Goal: Task Accomplishment & Management: Manage account settings

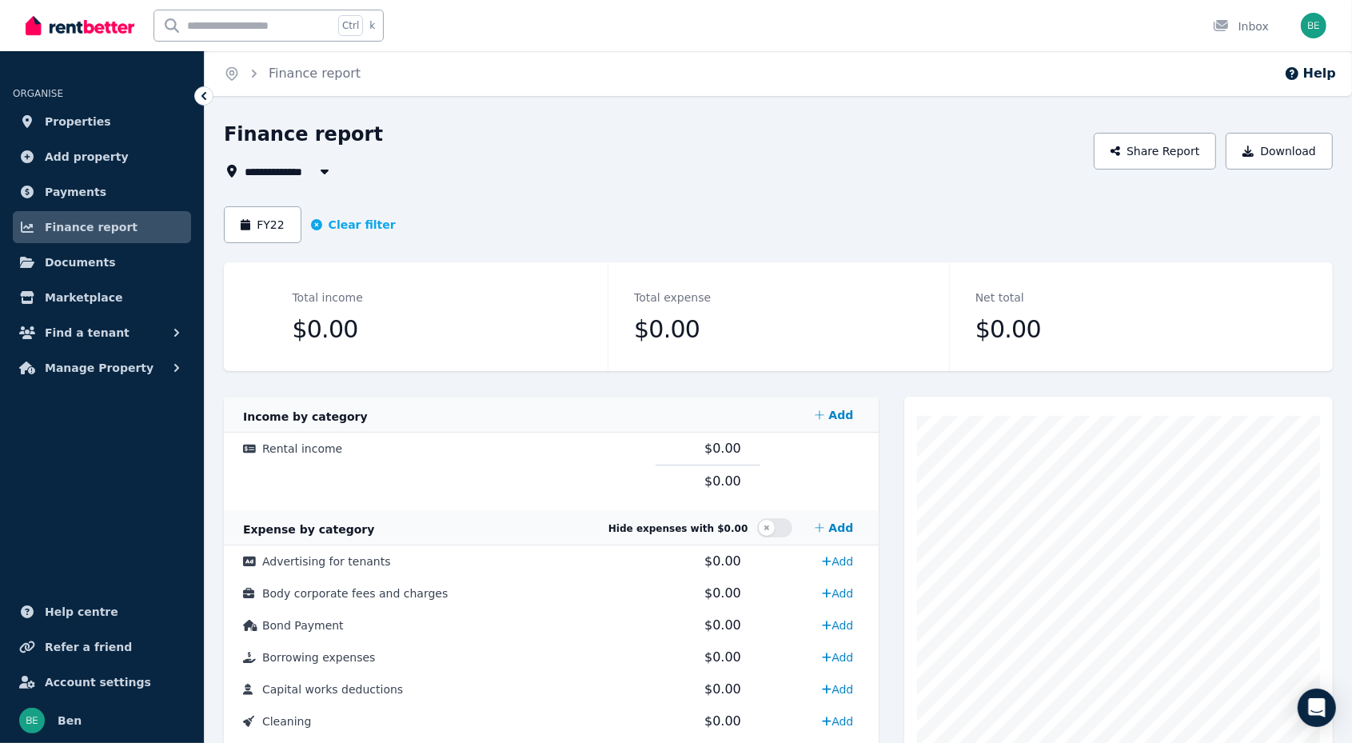
click at [90, 370] on span "Manage Property" at bounding box center [99, 367] width 109 height 19
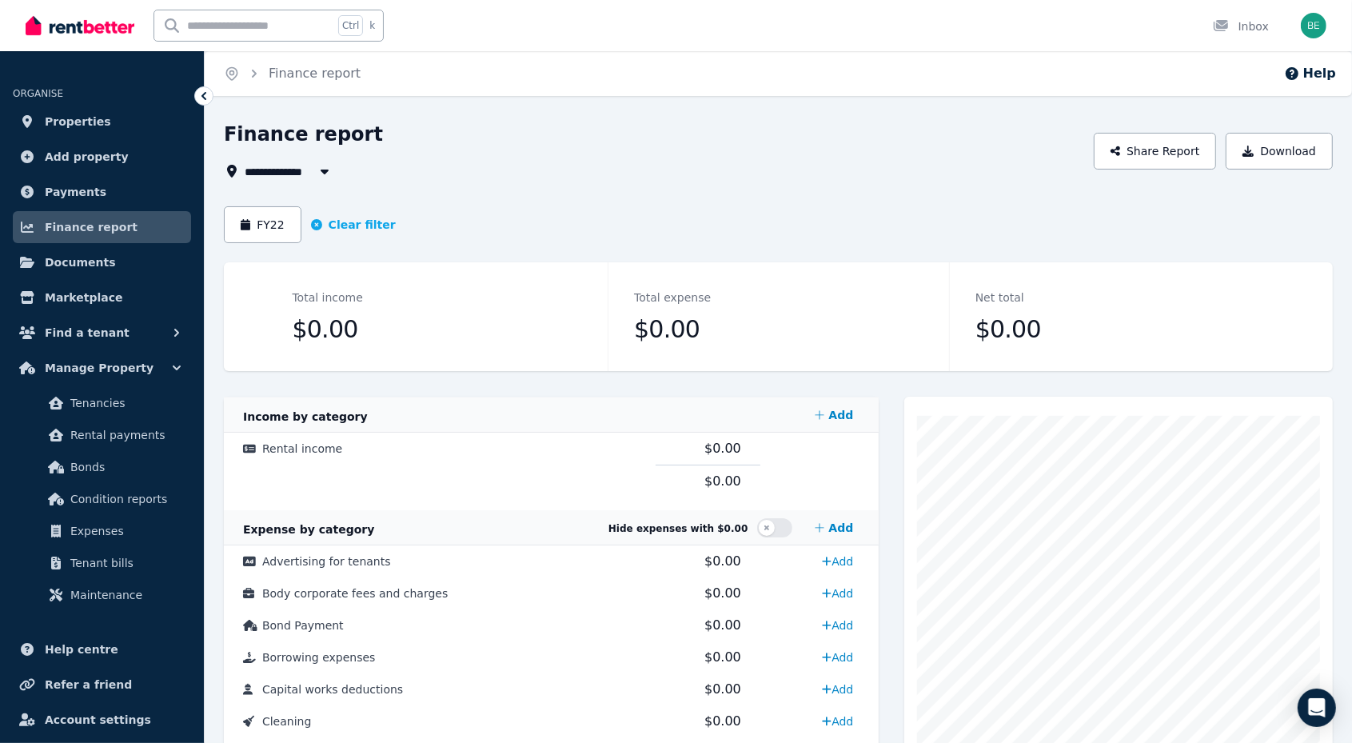
click at [86, 367] on span "Manage Property" at bounding box center [99, 367] width 109 height 19
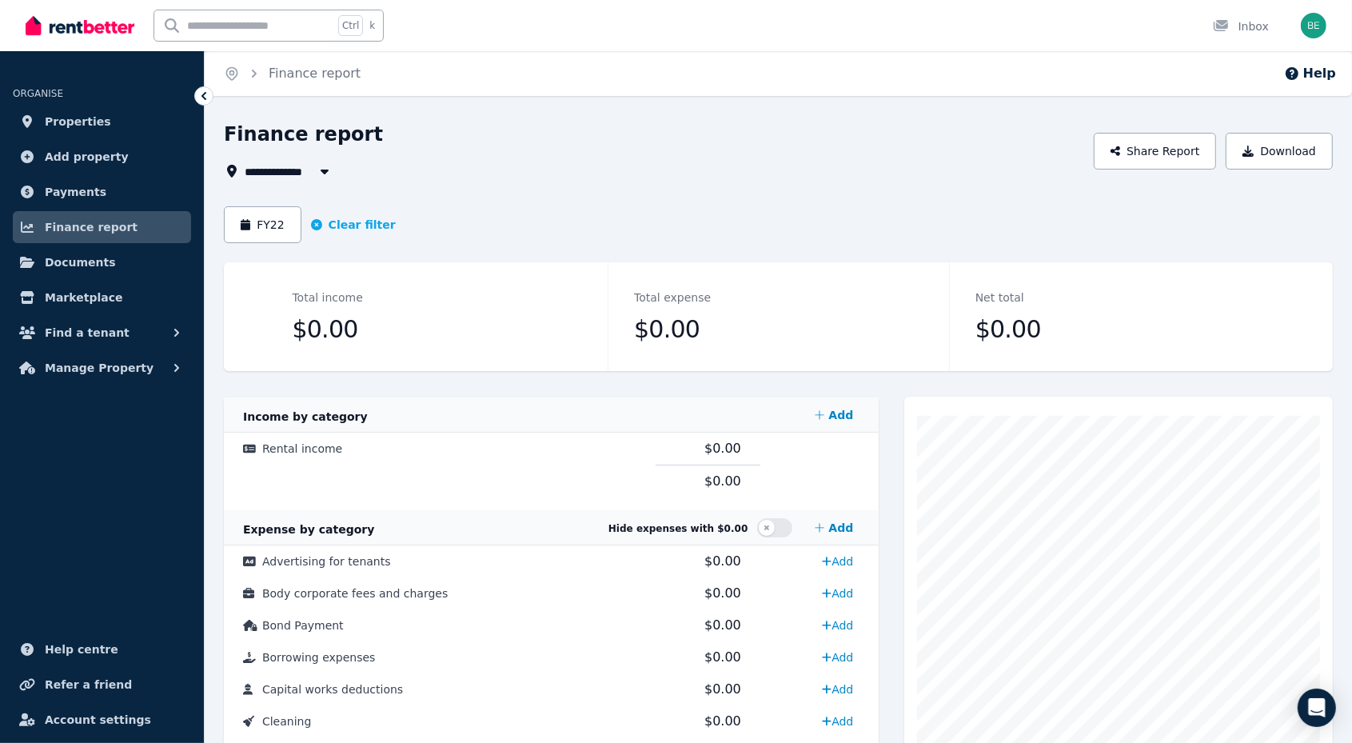
click at [94, 113] on span "Properties" at bounding box center [78, 121] width 66 height 19
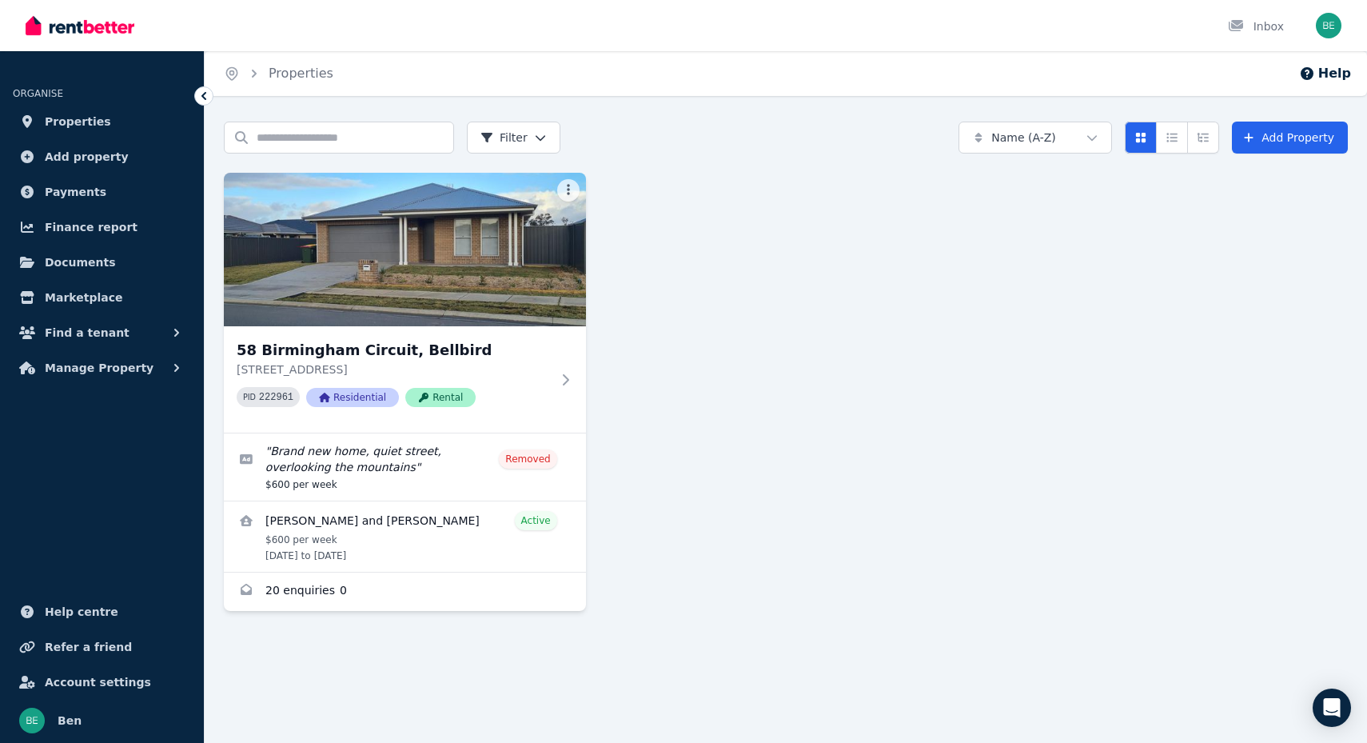
click at [386, 339] on h3 "58 Birmingham Circuit, Bellbird" at bounding box center [394, 350] width 314 height 22
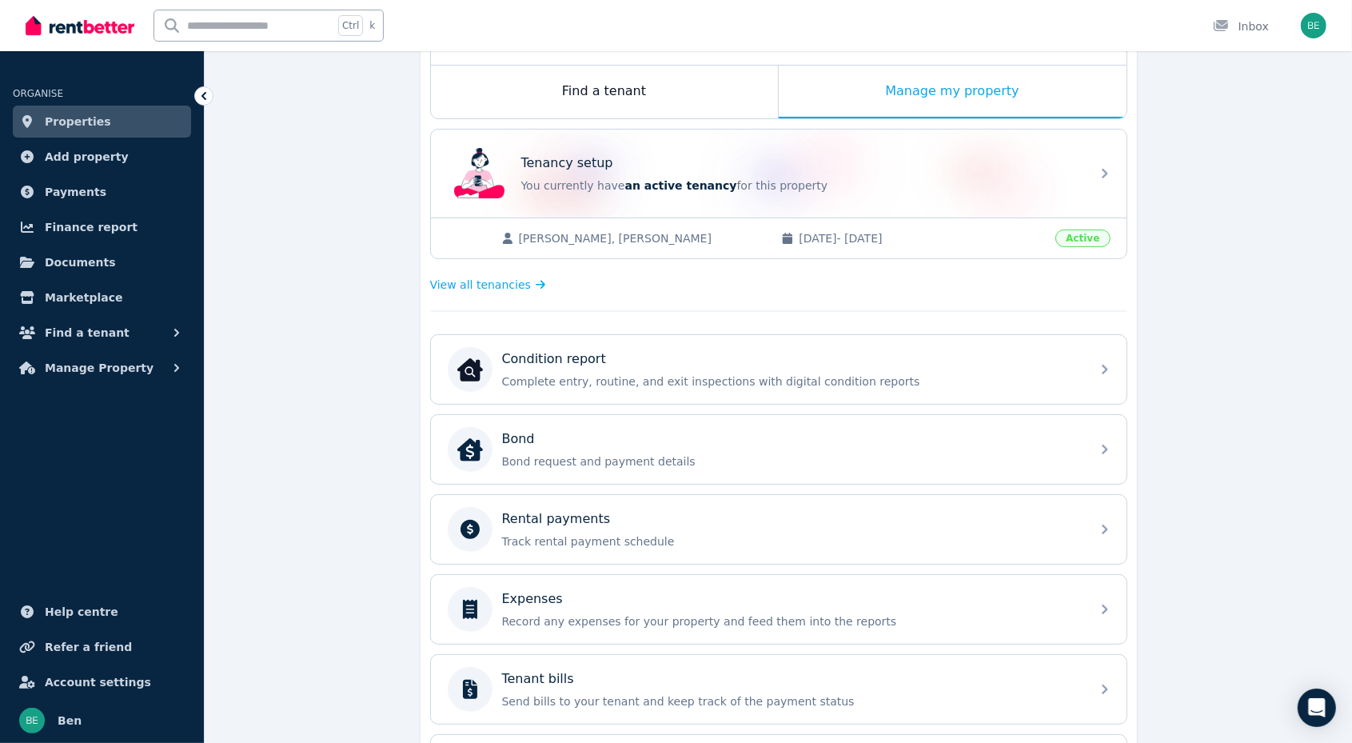
scroll to position [51, 0]
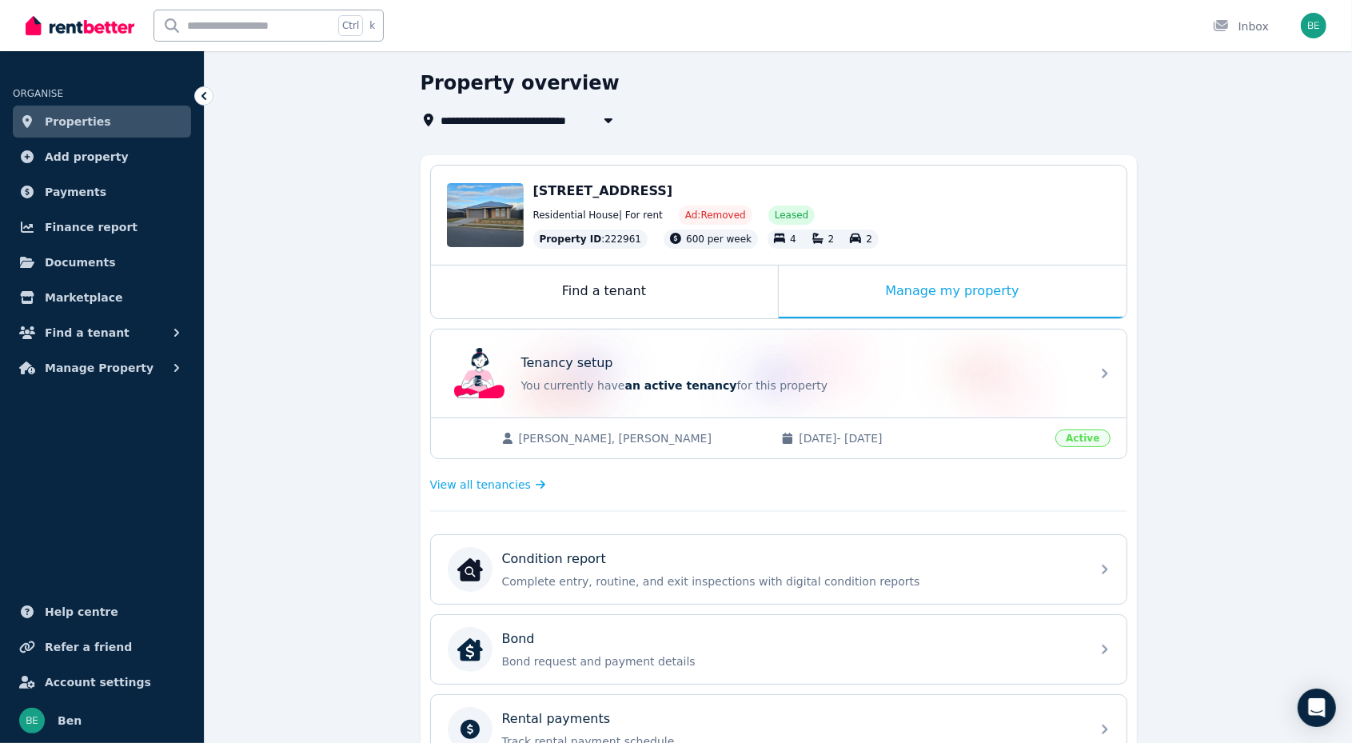
click at [616, 400] on div "Tenancy setup You currently have an active tenancy for this property" at bounding box center [764, 373] width 633 height 64
